Goal: Transaction & Acquisition: Download file/media

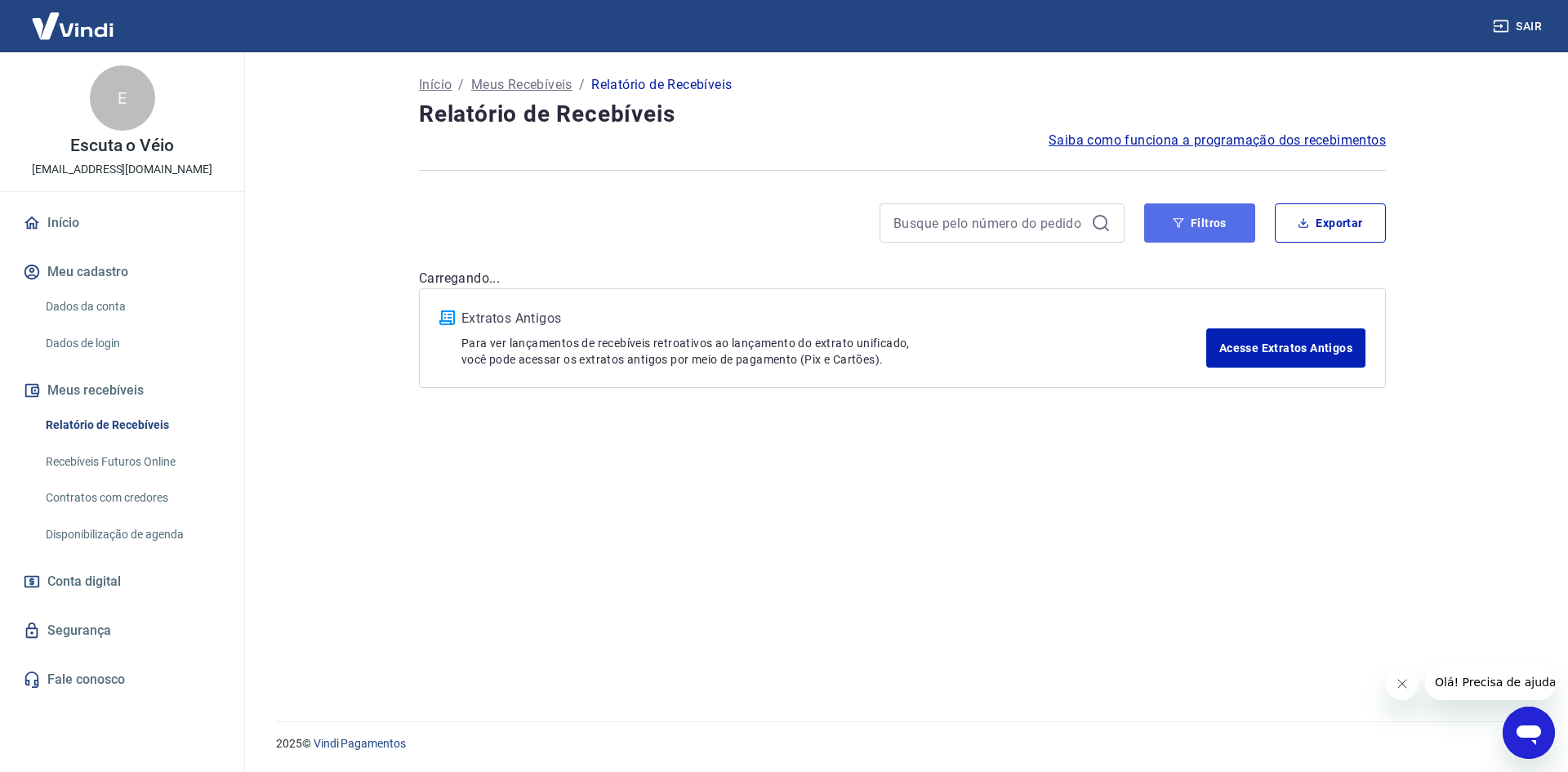
click at [1188, 226] on button "Filtros" at bounding box center [1199, 223] width 111 height 39
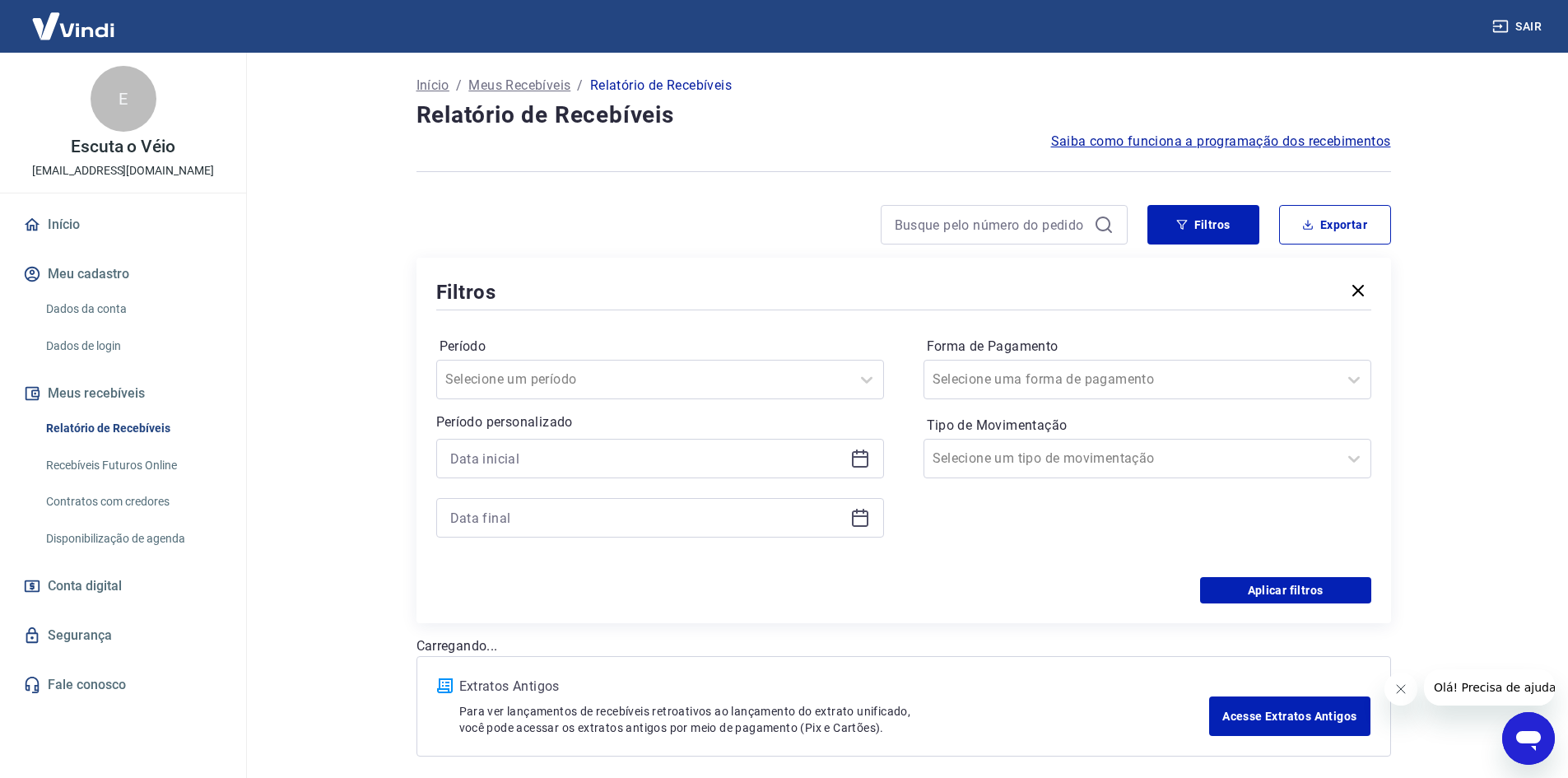
click at [870, 455] on div at bounding box center [659, 458] width 448 height 40
click at [866, 455] on icon at bounding box center [860, 458] width 20 height 20
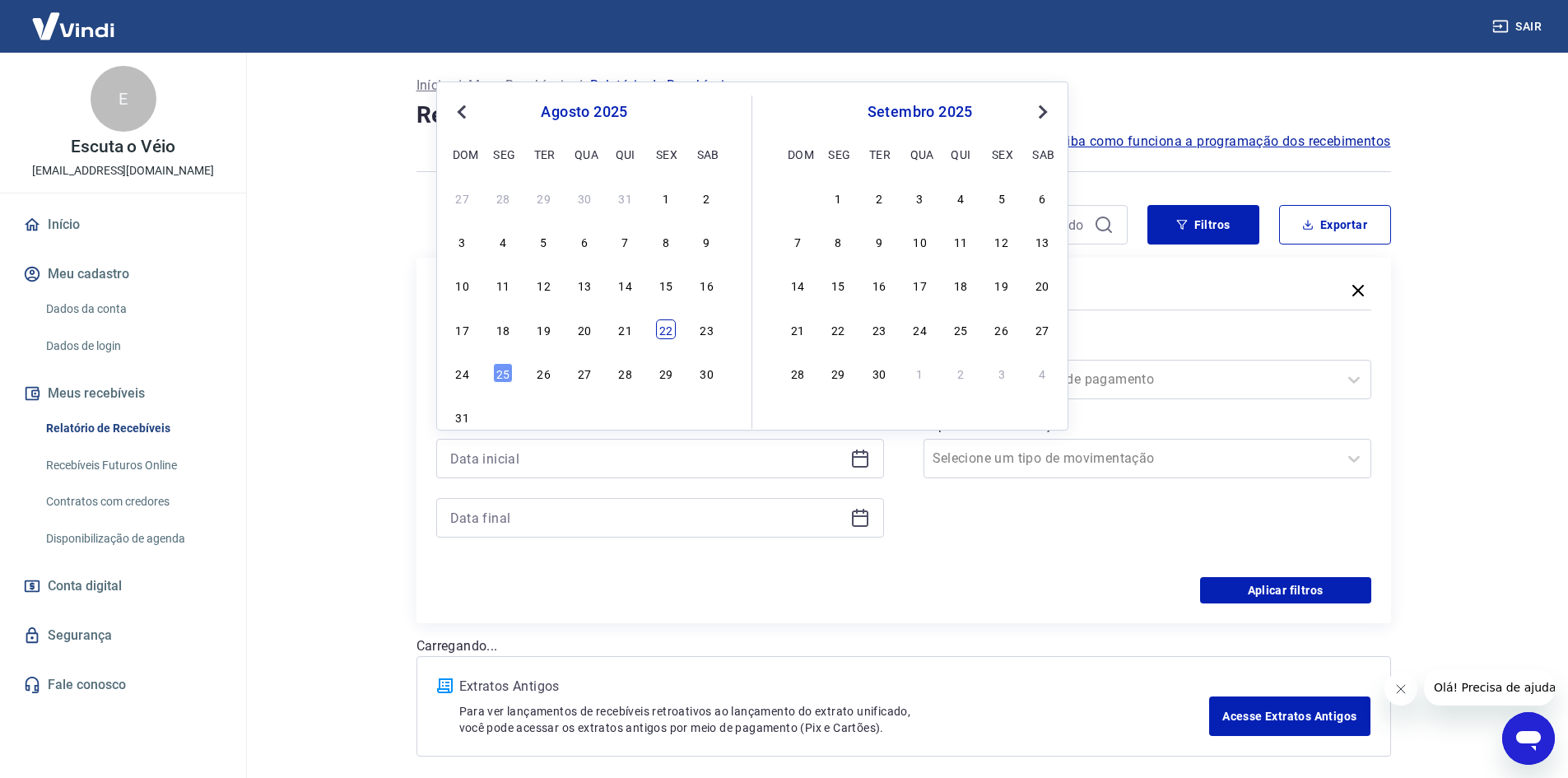
click at [673, 332] on div "22" at bounding box center [665, 328] width 20 height 20
type input "[DATE]"
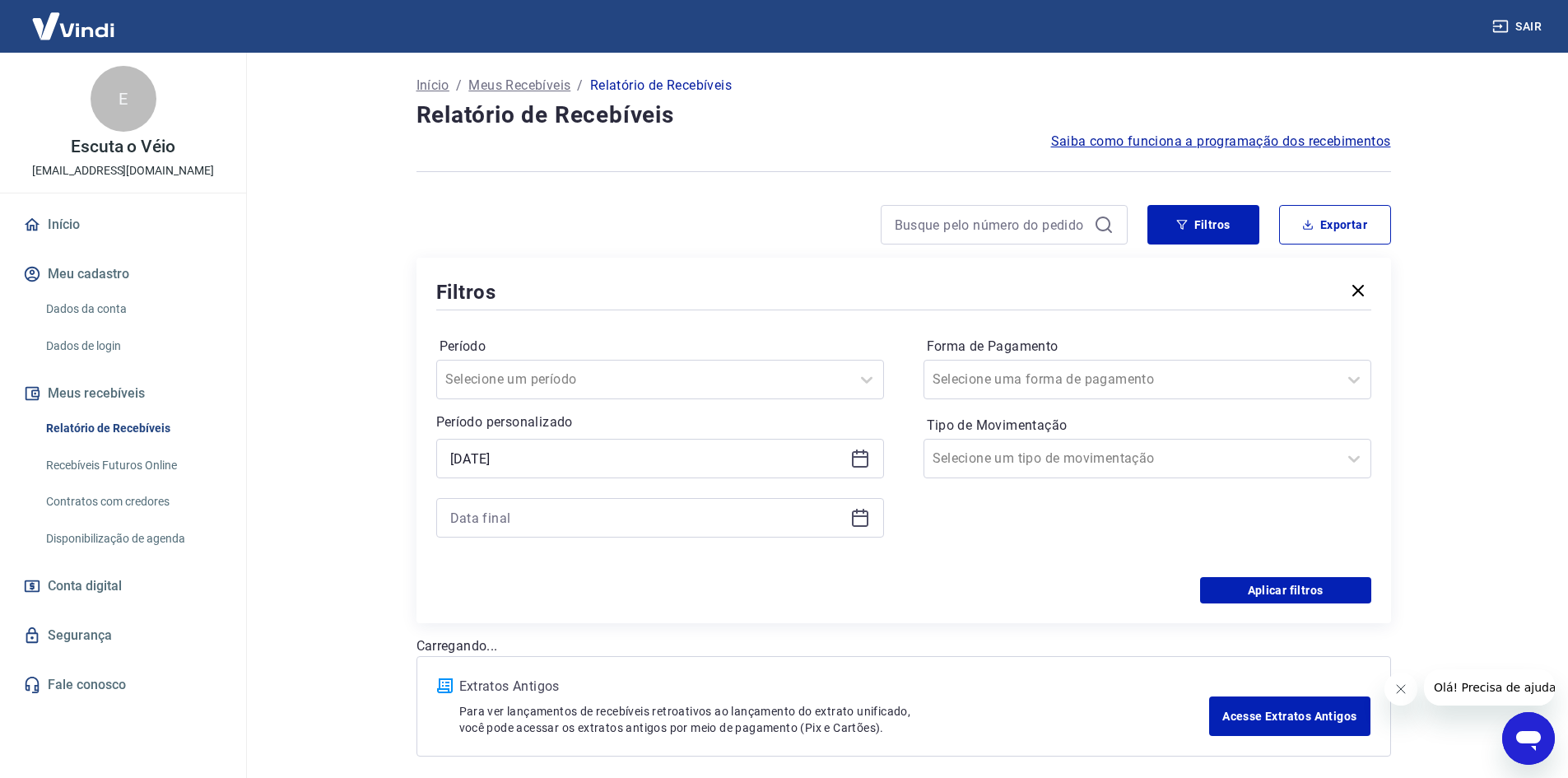
click at [864, 515] on icon at bounding box center [860, 516] width 16 height 2
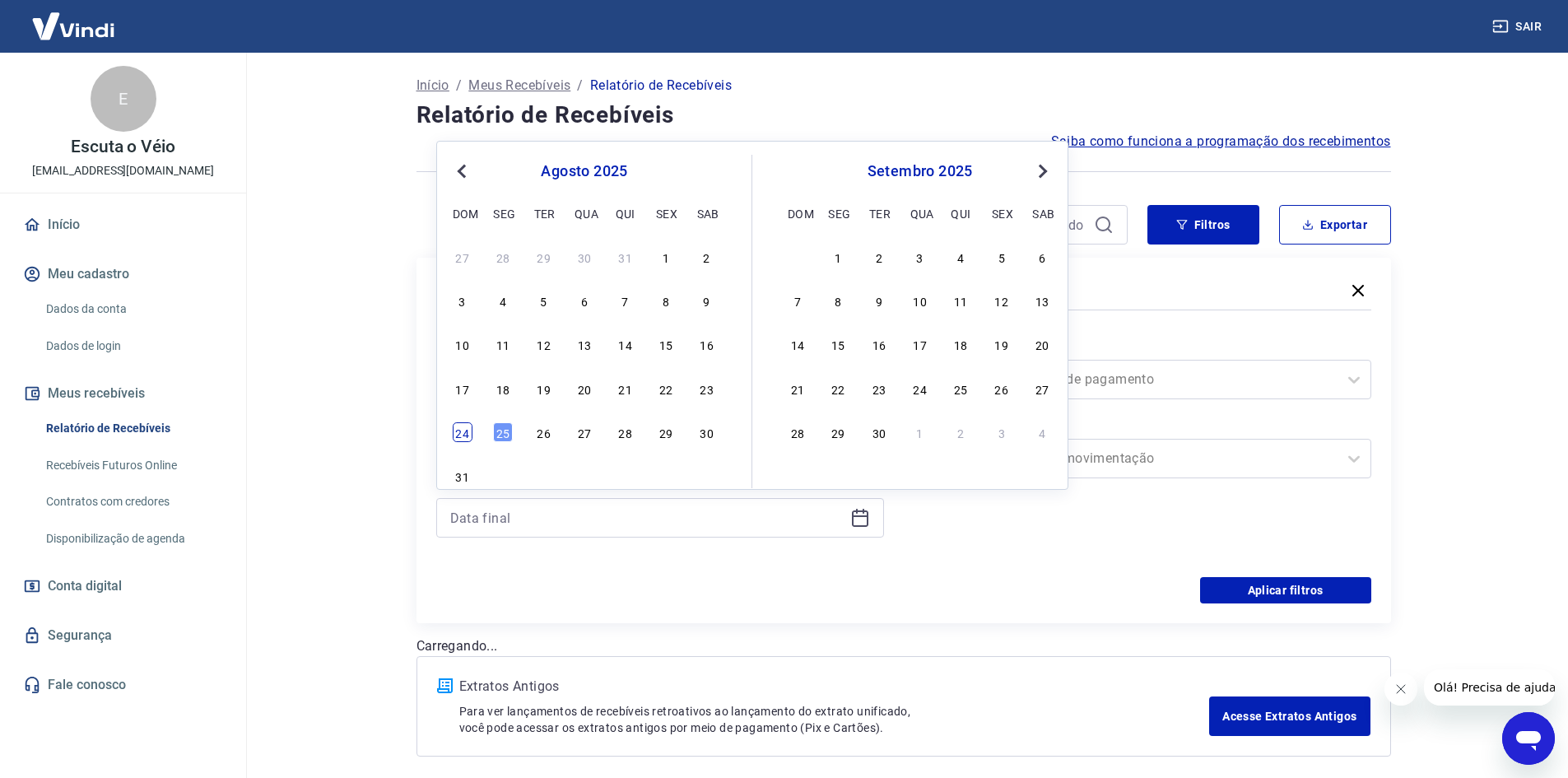
click at [459, 437] on div "24" at bounding box center [462, 432] width 20 height 20
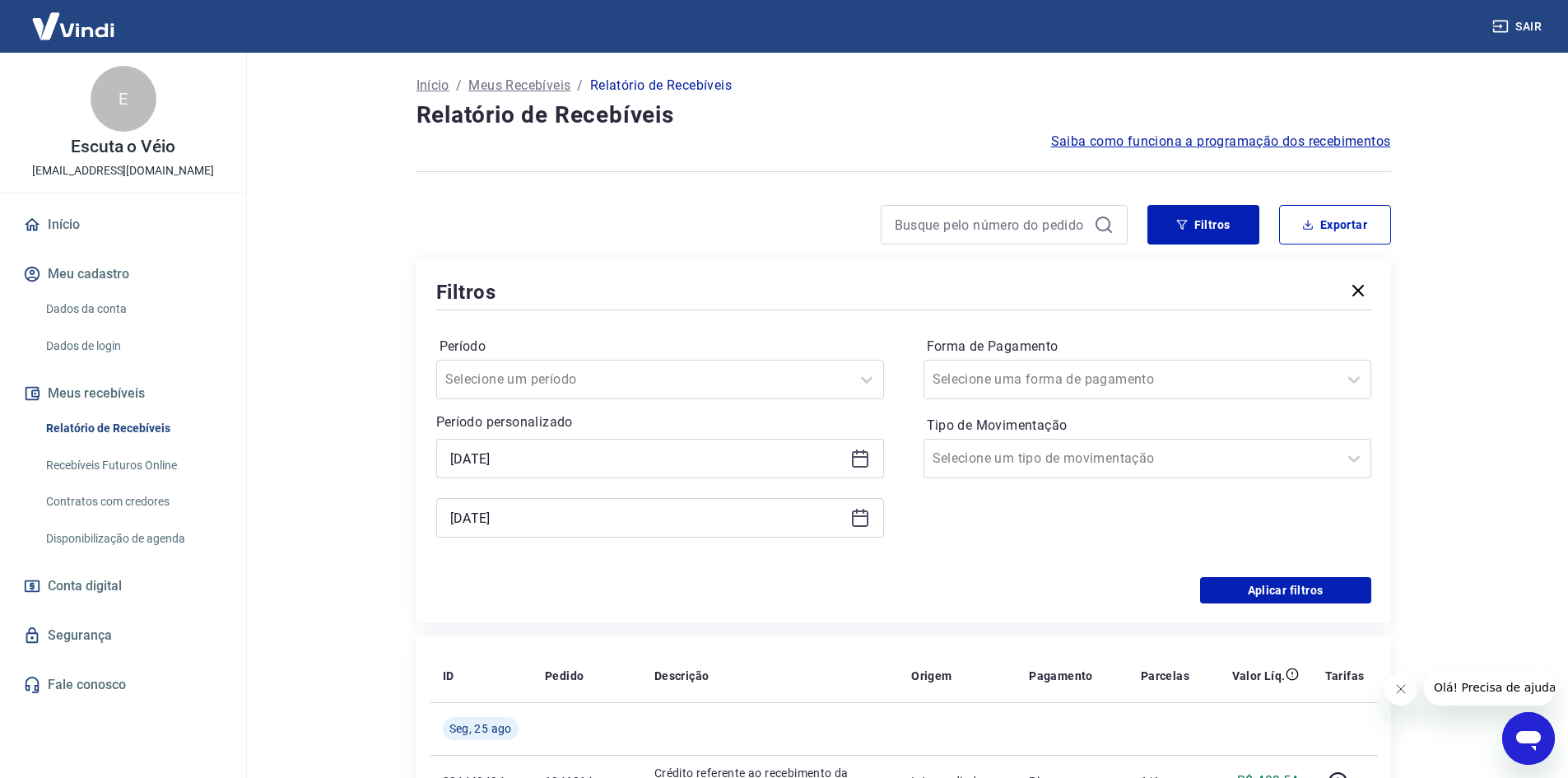
type input "[DATE]"
click at [1277, 592] on button "Aplicar filtros" at bounding box center [1285, 590] width 171 height 27
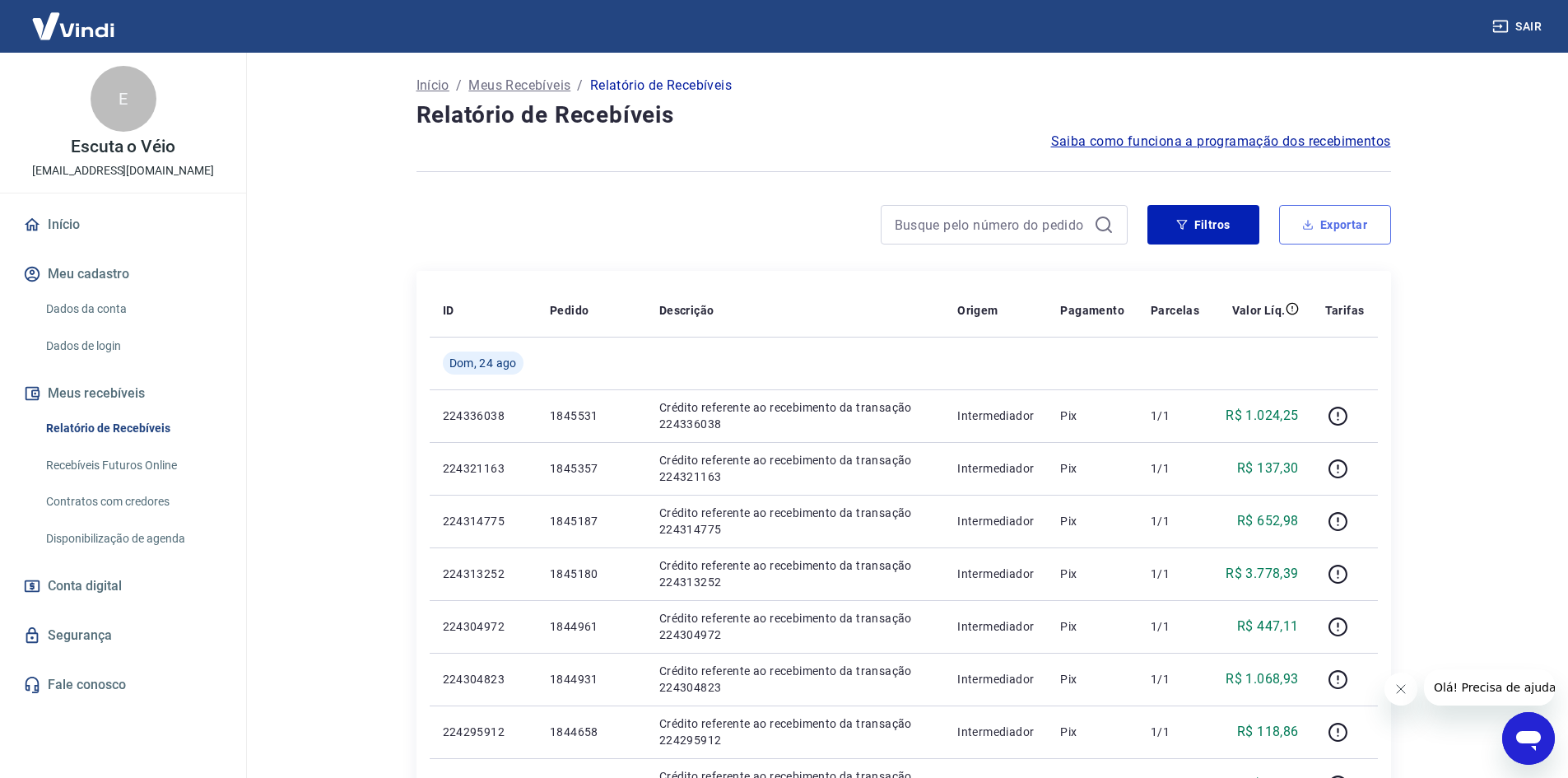
click at [1382, 227] on button "Exportar" at bounding box center [1335, 224] width 112 height 40
type input "[DATE]"
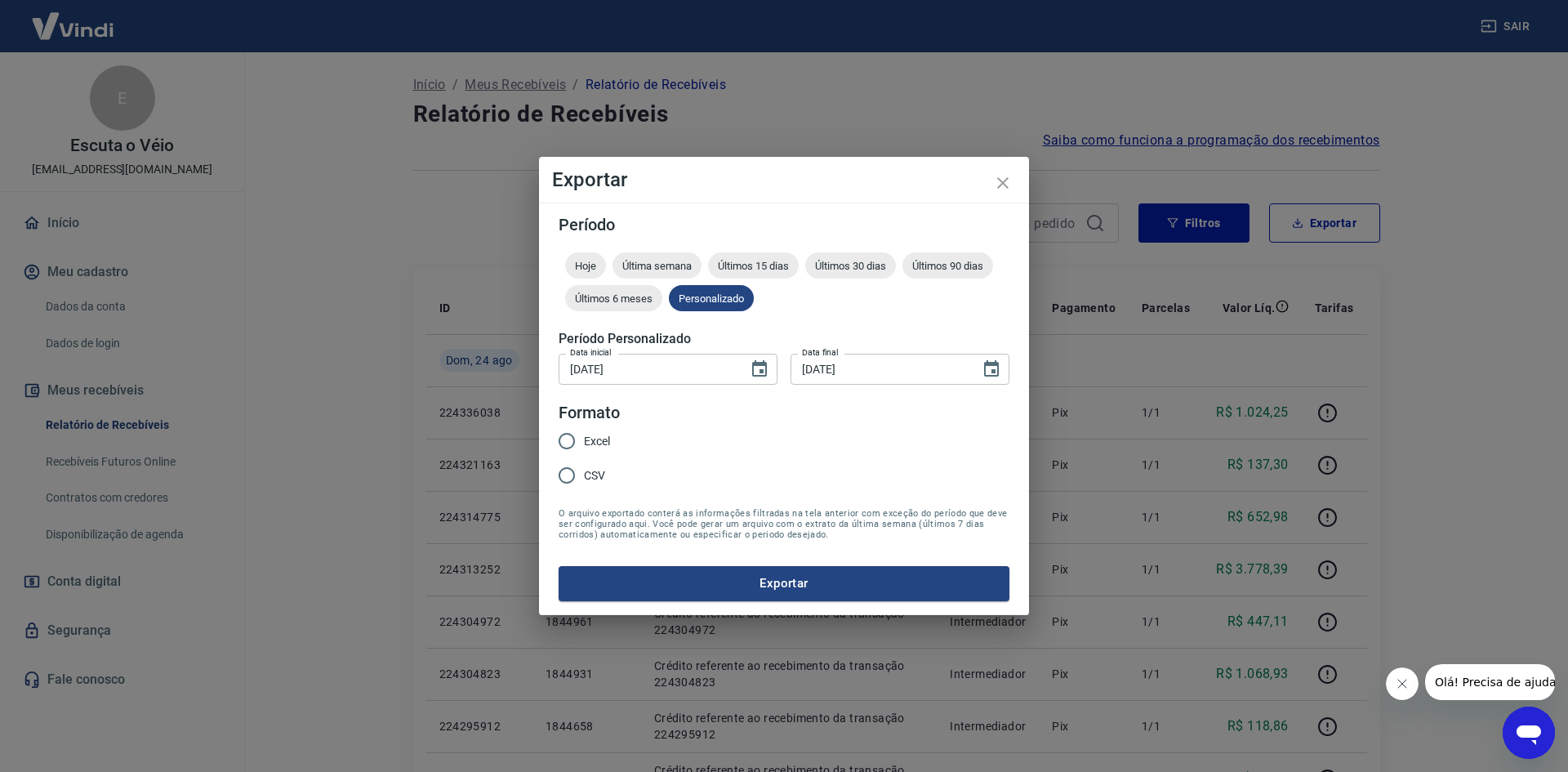
click at [585, 433] on span "Excel" at bounding box center [597, 441] width 26 height 17
click at [584, 433] on input "Excel" at bounding box center [566, 441] width 34 height 34
radio input "true"
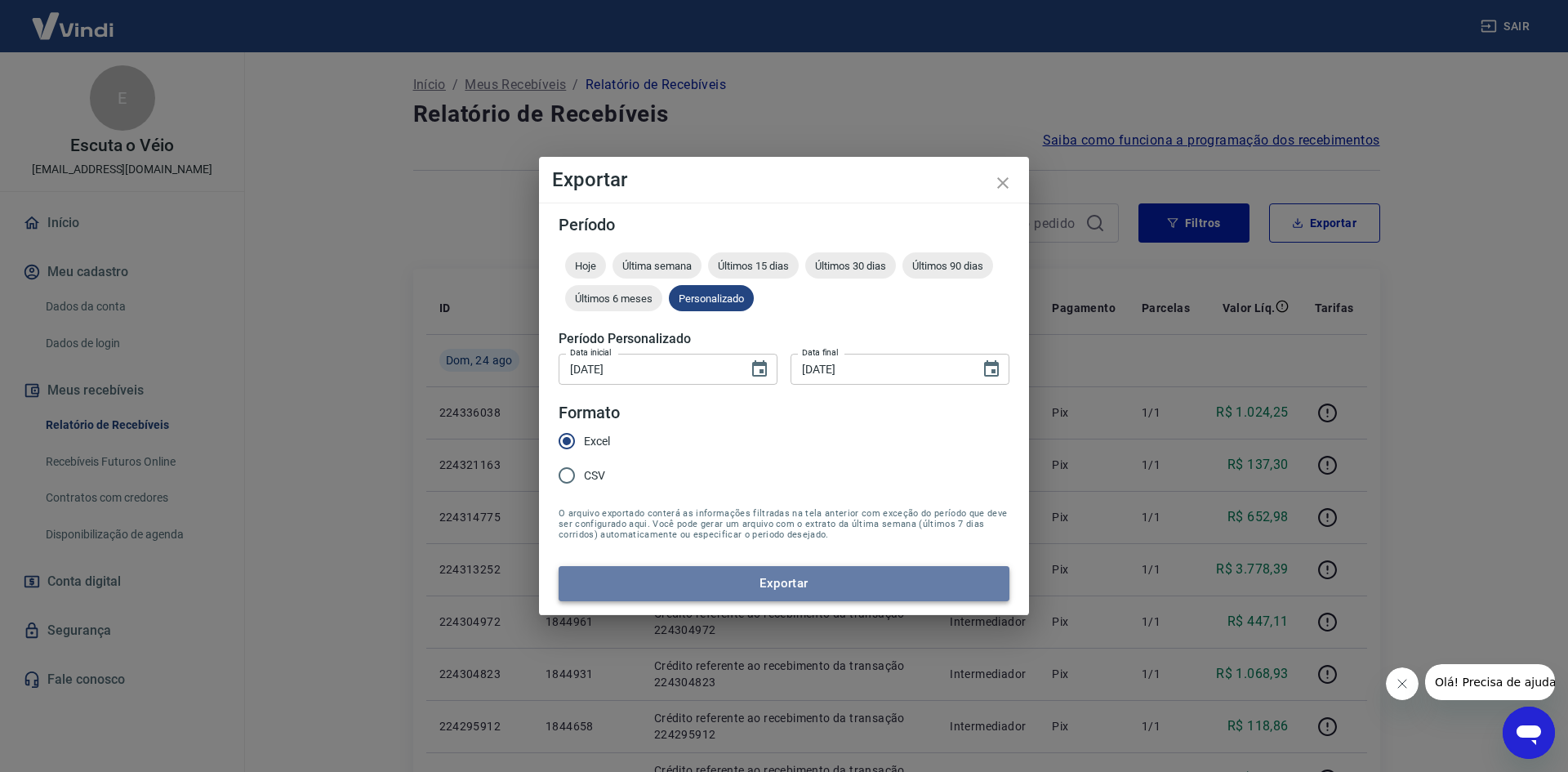
click at [640, 584] on button "Exportar" at bounding box center [784, 583] width 451 height 34
